Goal: Task Accomplishment & Management: Use online tool/utility

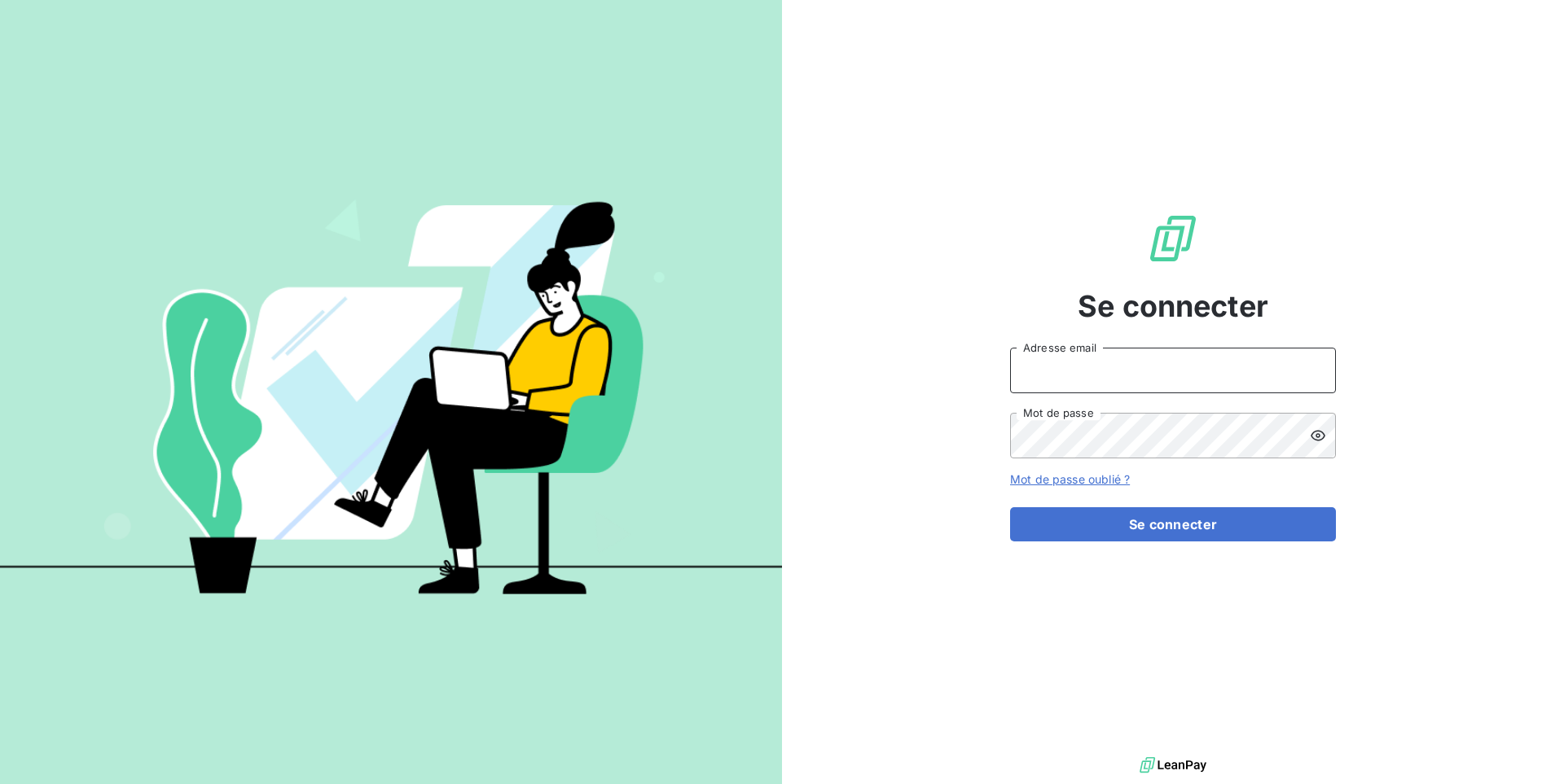
click at [1147, 377] on input "Adresse email" at bounding box center [1173, 371] width 326 height 46
paste input "pierresinvestissement"
type input "admin@pierresinvestissement"
click at [1011, 507] on button "Se connecter" at bounding box center [1173, 524] width 326 height 35
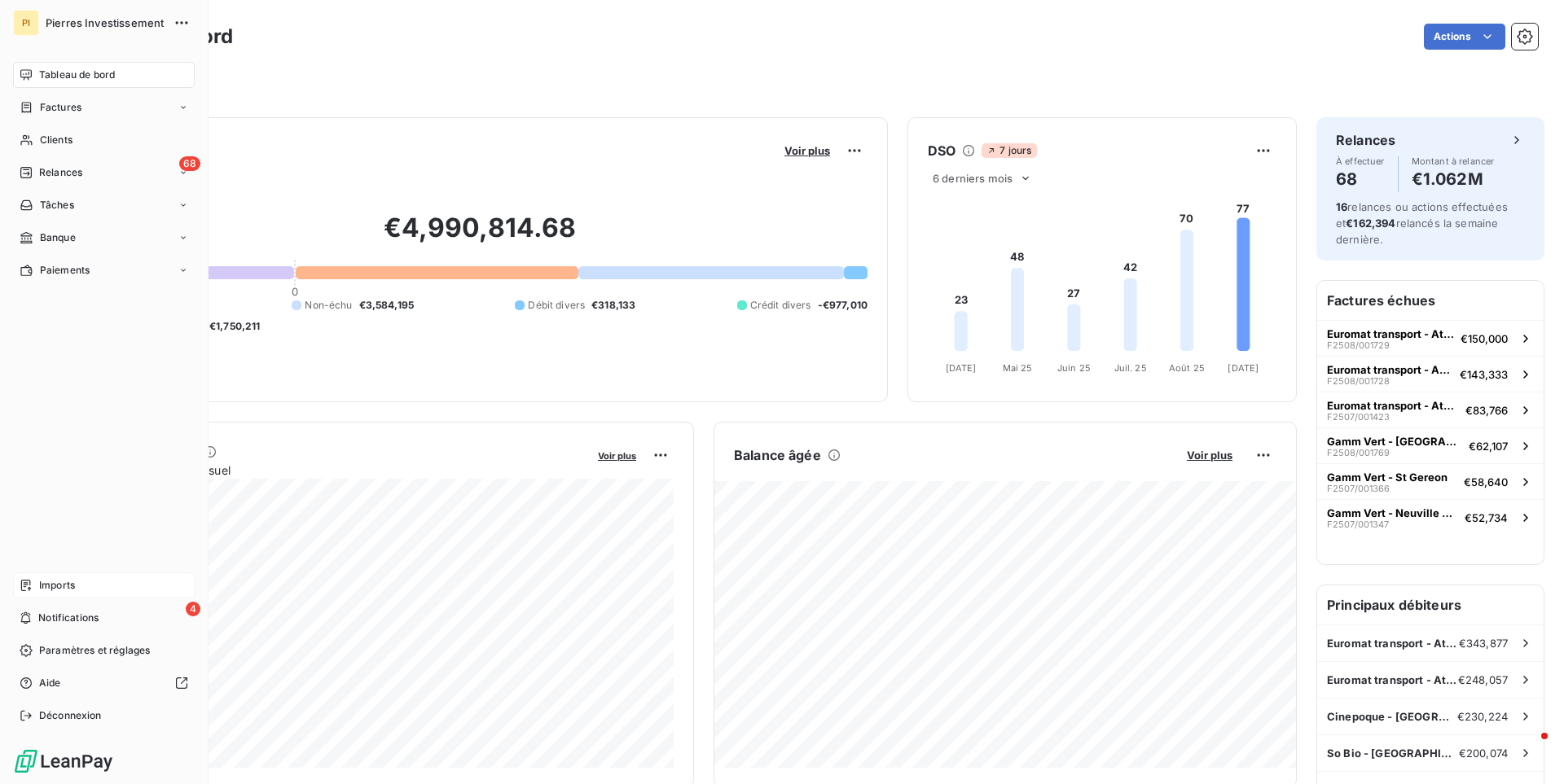
click at [62, 582] on span "Imports" at bounding box center [57, 585] width 36 height 15
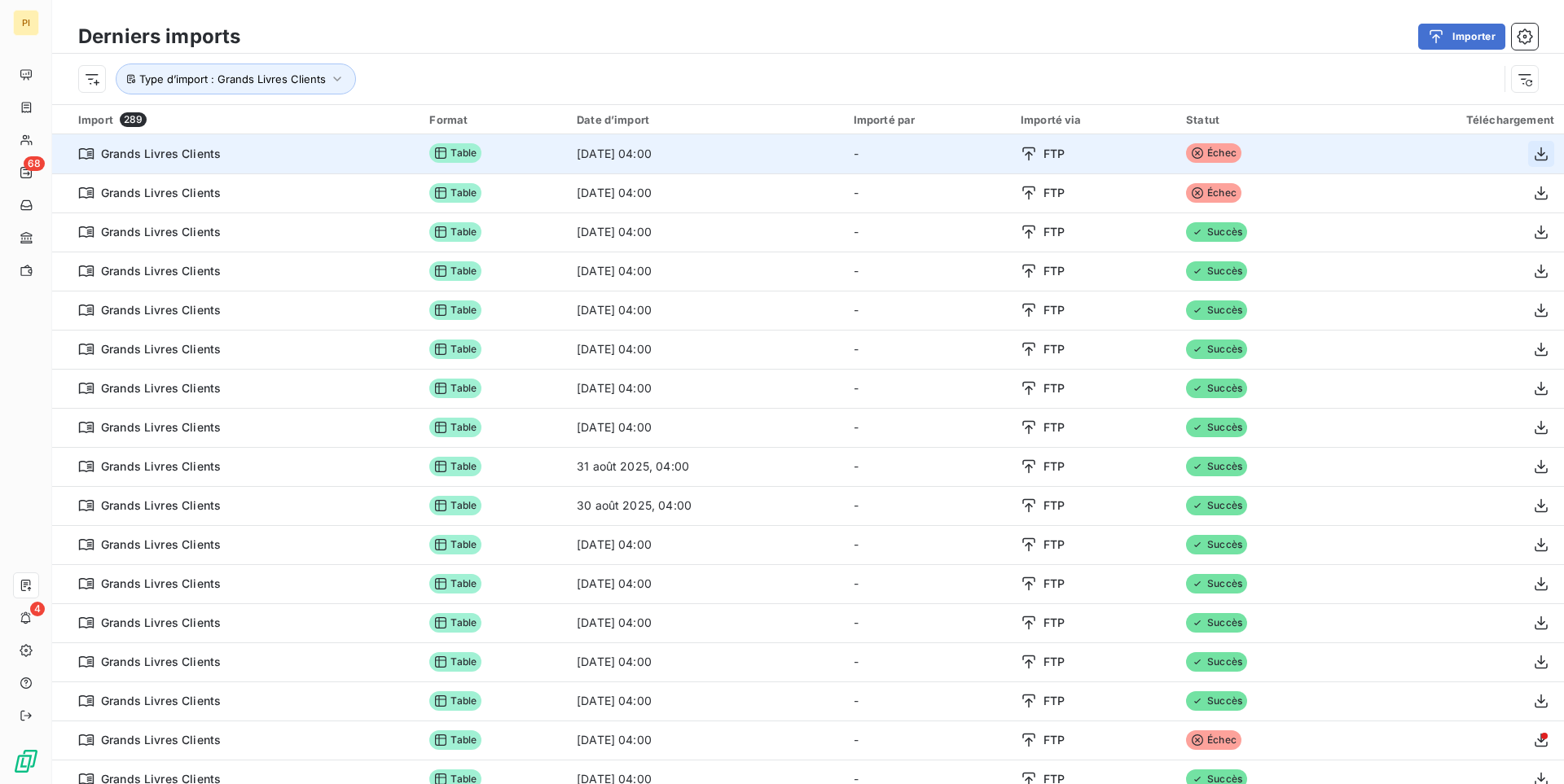
click at [1541, 150] on icon "button" at bounding box center [1541, 154] width 13 height 14
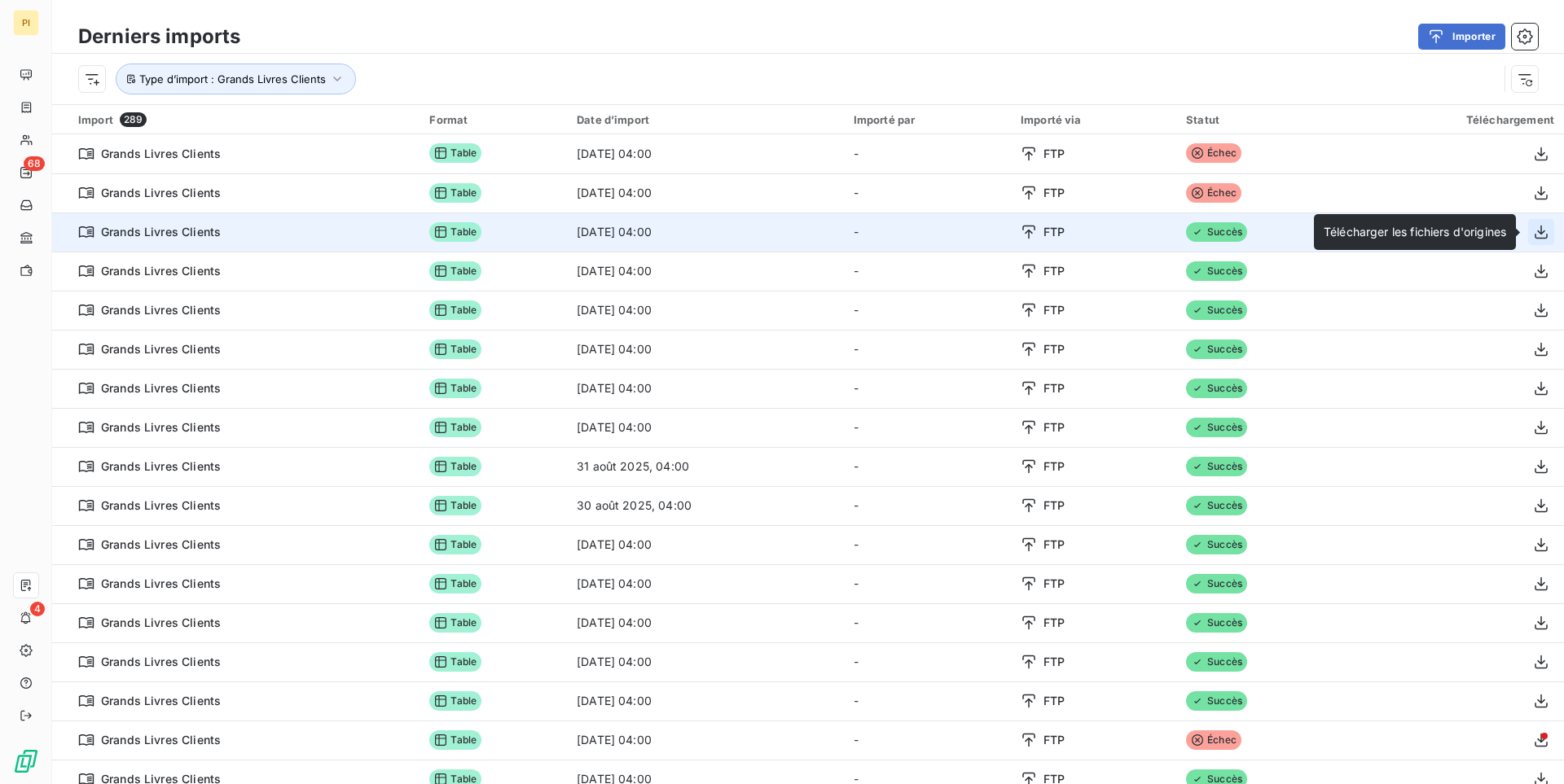
click at [1547, 234] on icon "button" at bounding box center [1541, 233] width 13 height 14
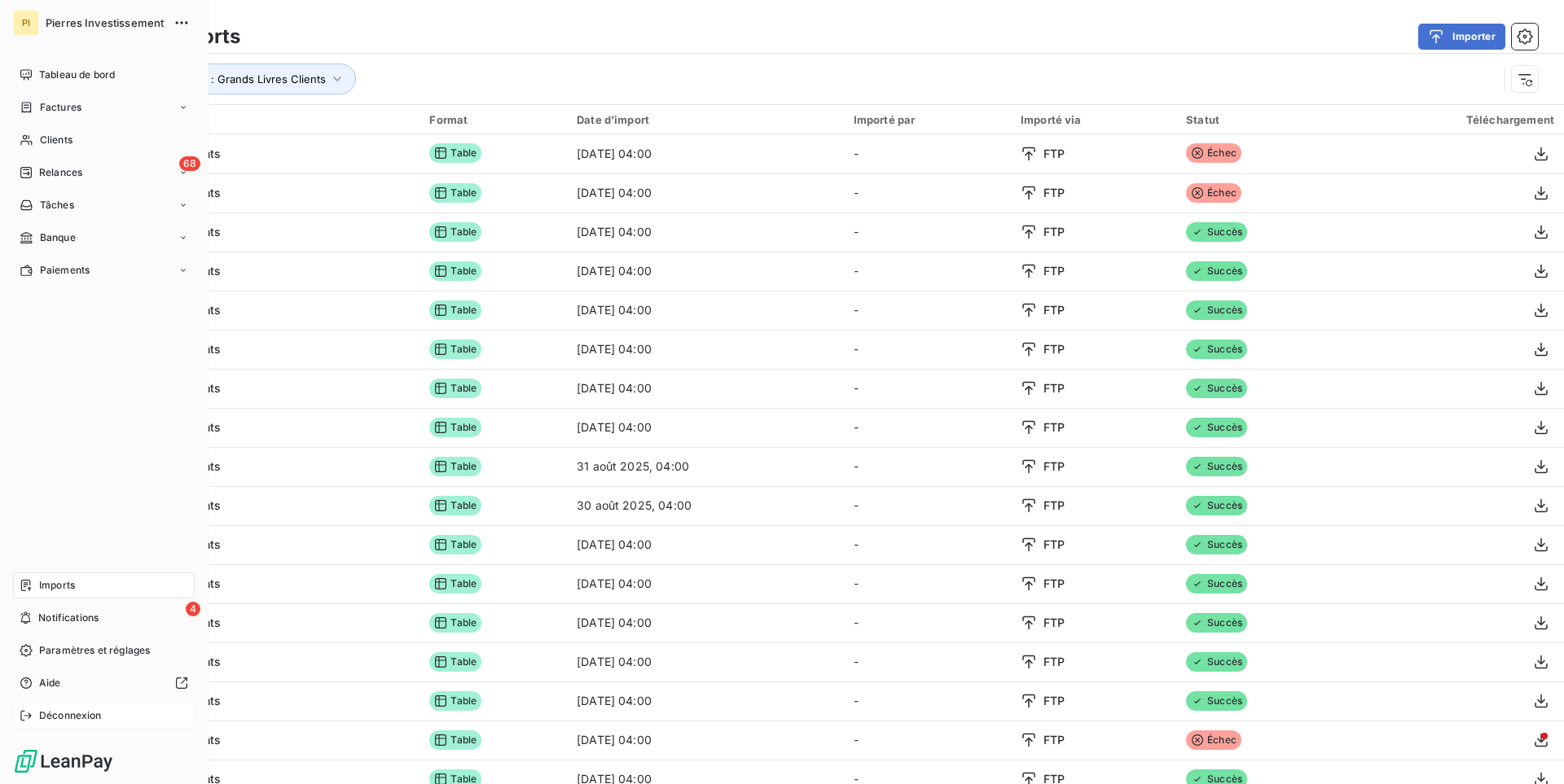
click at [66, 715] on span "Déconnexion" at bounding box center [69, 716] width 62 height 15
